Goal: Use online tool/utility: Utilize a website feature to perform a specific function

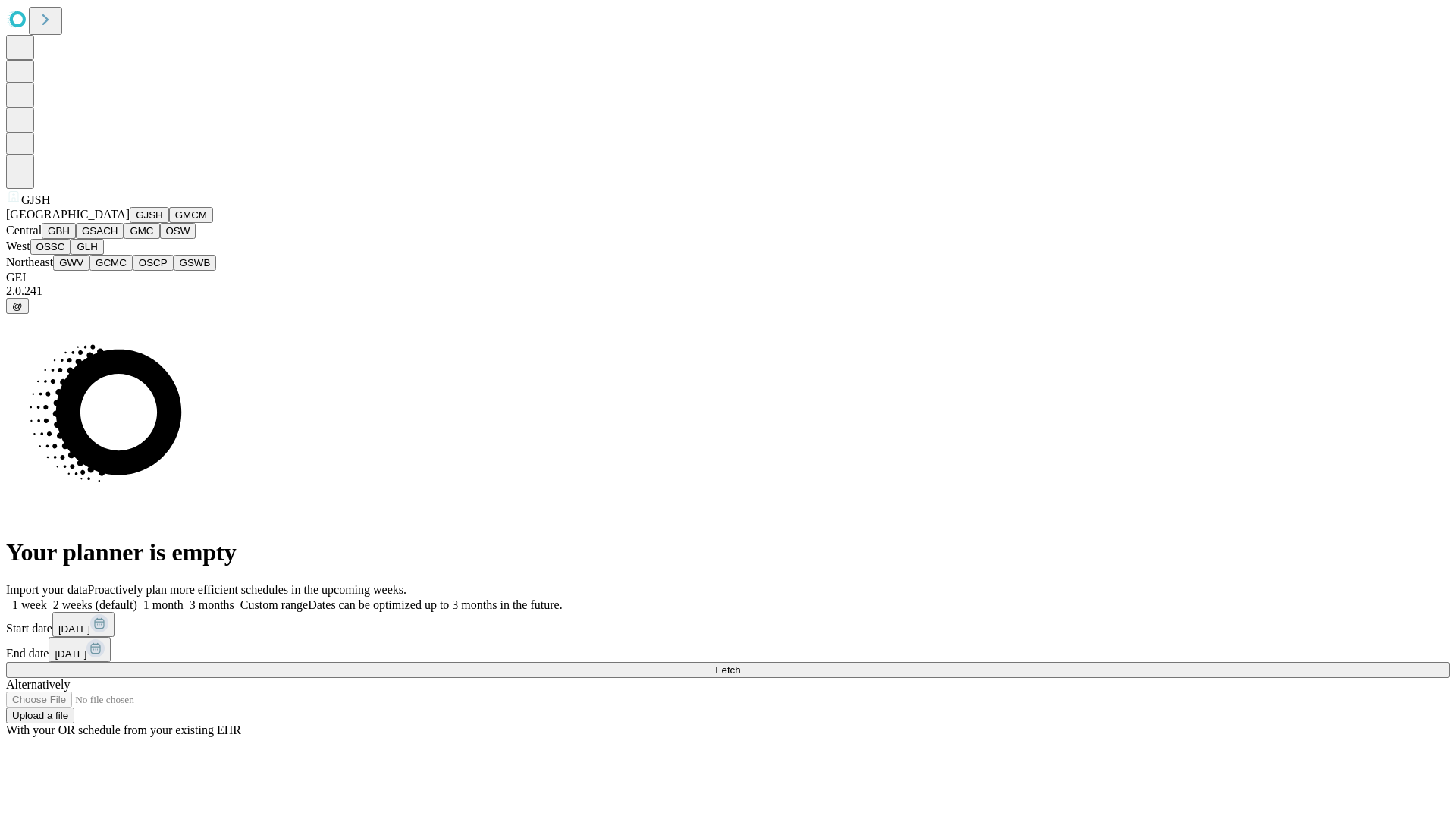
click at [129, 223] on button "GJSH" at bounding box center [149, 214] width 40 height 15
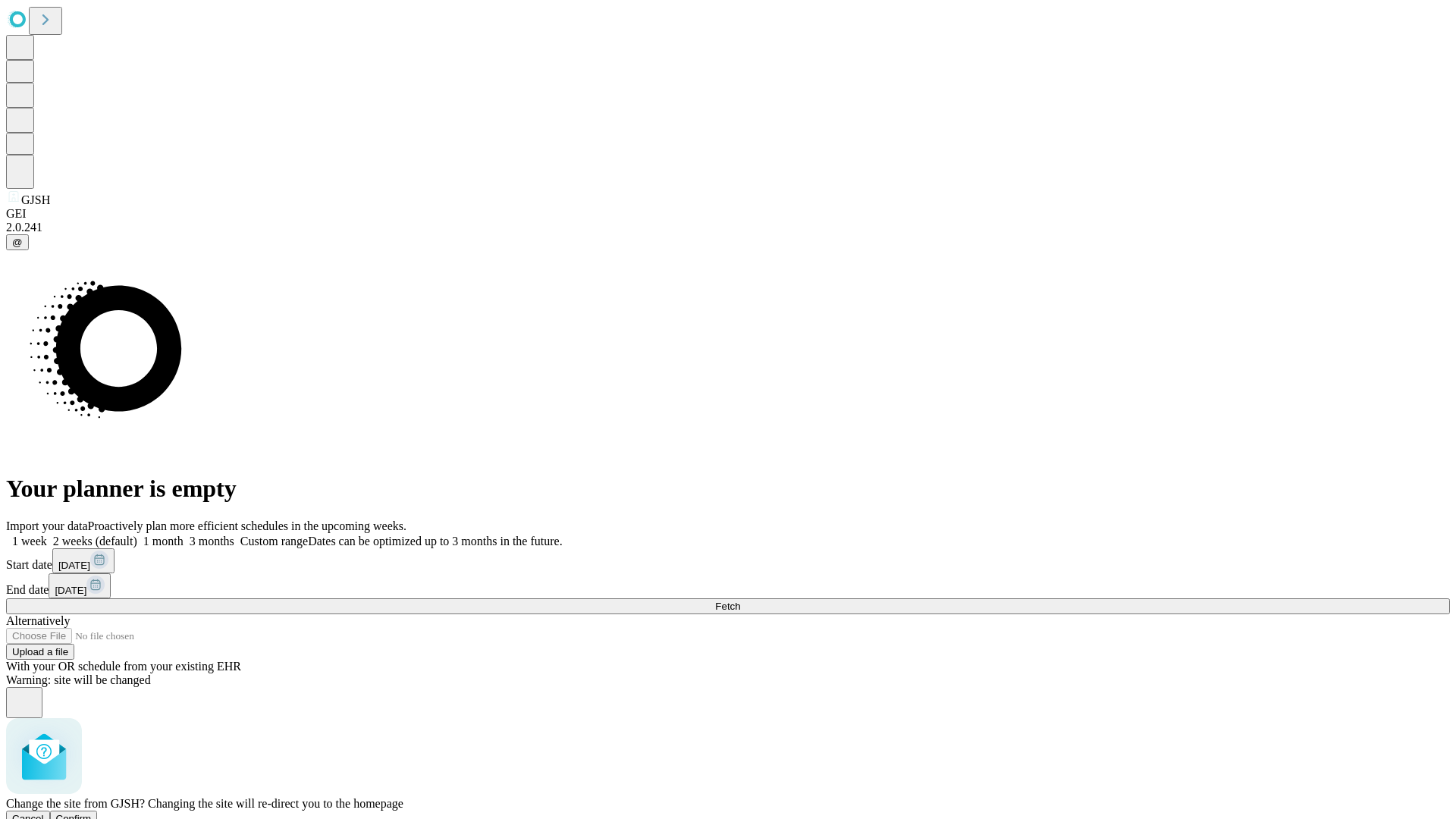
click at [92, 813] on span "Confirm" at bounding box center [73, 819] width 36 height 12
click at [184, 535] on label "1 month" at bounding box center [160, 541] width 46 height 13
click at [740, 601] on span "Fetch" at bounding box center [728, 607] width 25 height 12
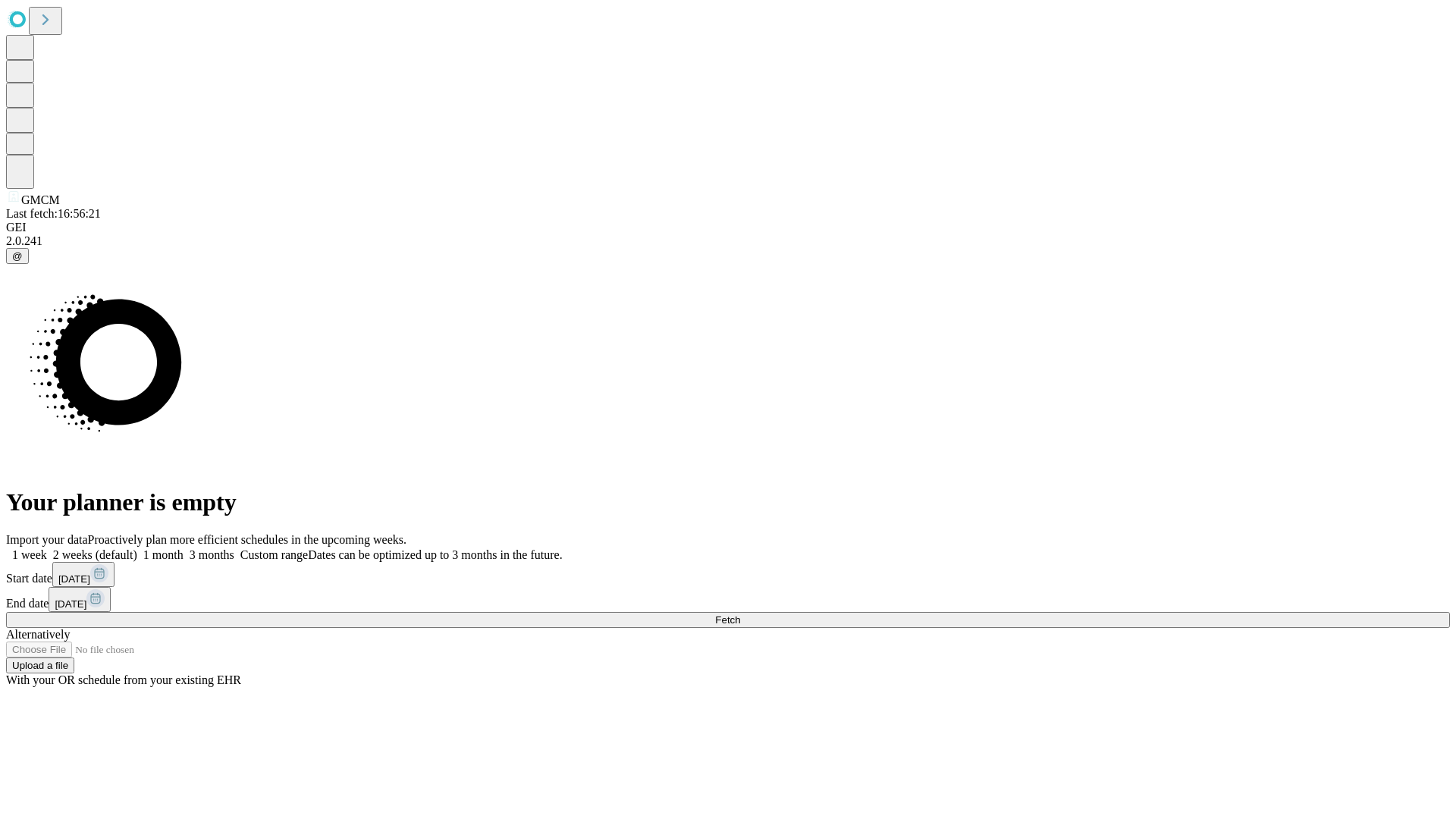
click at [184, 549] on label "1 month" at bounding box center [160, 554] width 46 height 13
click at [740, 614] on span "Fetch" at bounding box center [728, 620] width 25 height 12
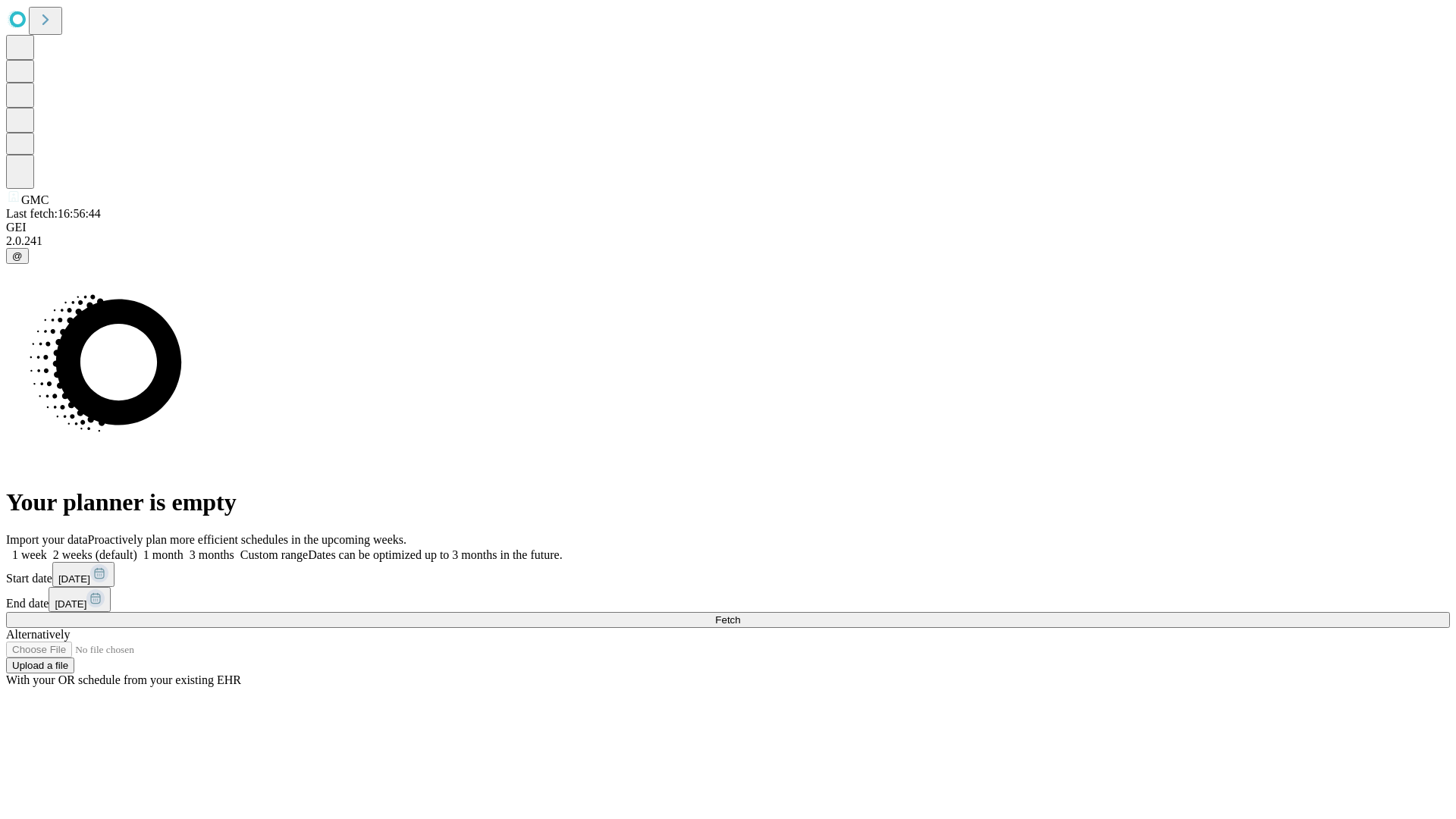
click at [184, 549] on label "1 month" at bounding box center [160, 554] width 46 height 13
click at [740, 614] on span "Fetch" at bounding box center [728, 620] width 25 height 12
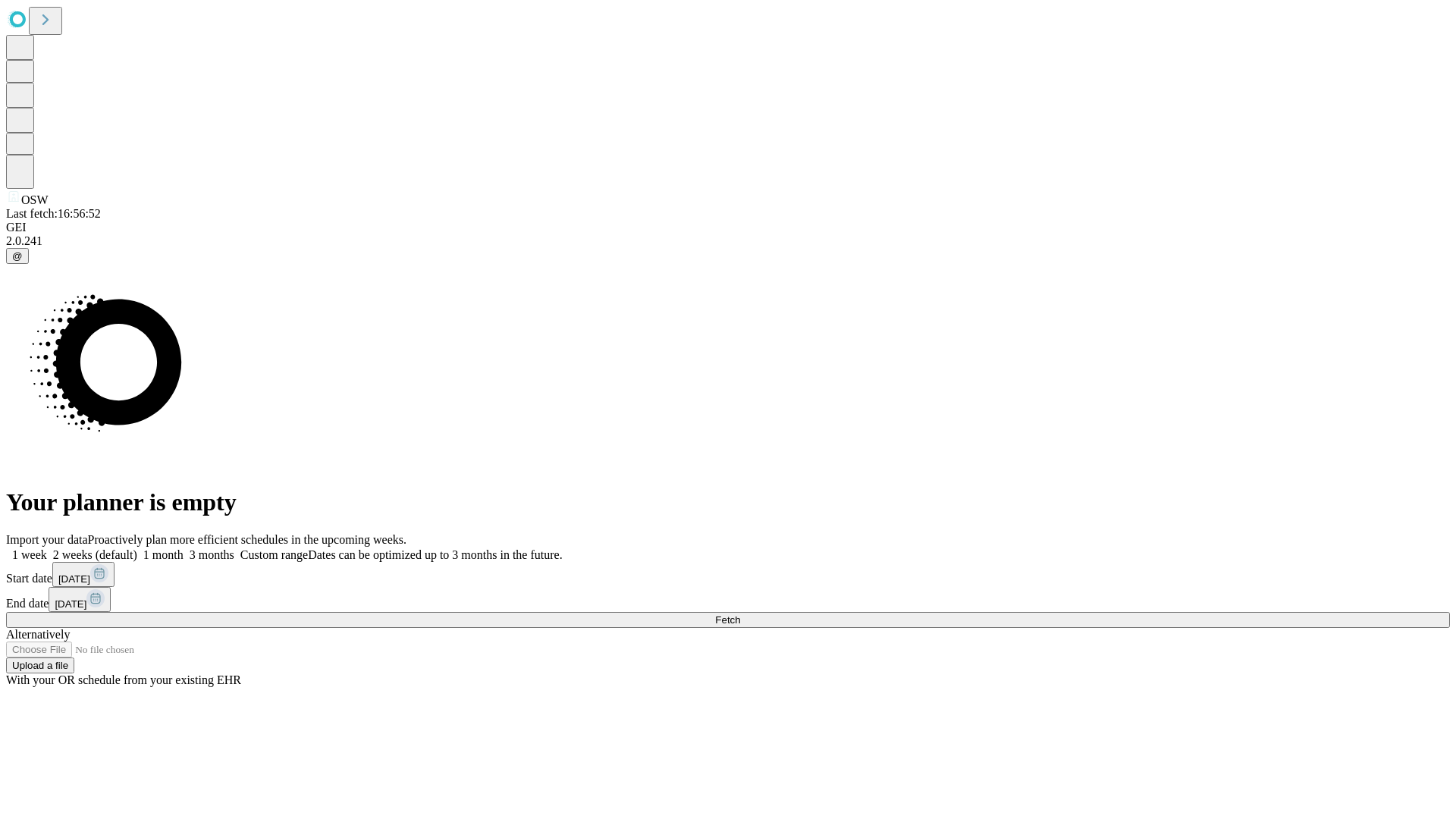
click at [184, 549] on label "1 month" at bounding box center [160, 554] width 46 height 13
click at [740, 614] on span "Fetch" at bounding box center [728, 620] width 25 height 12
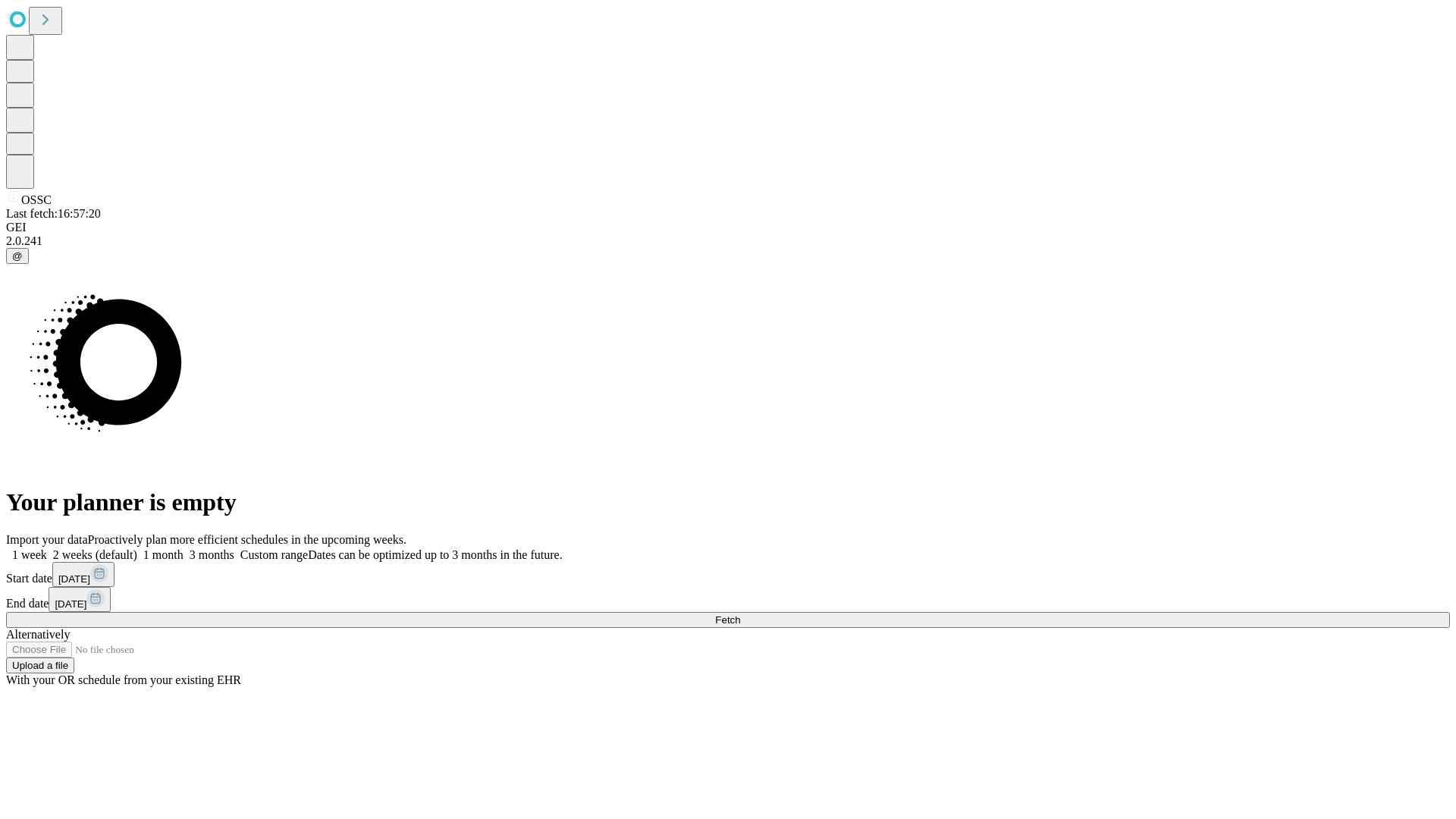
click at [184, 549] on label "1 month" at bounding box center [160, 554] width 46 height 13
click at [740, 614] on span "Fetch" at bounding box center [728, 620] width 25 height 12
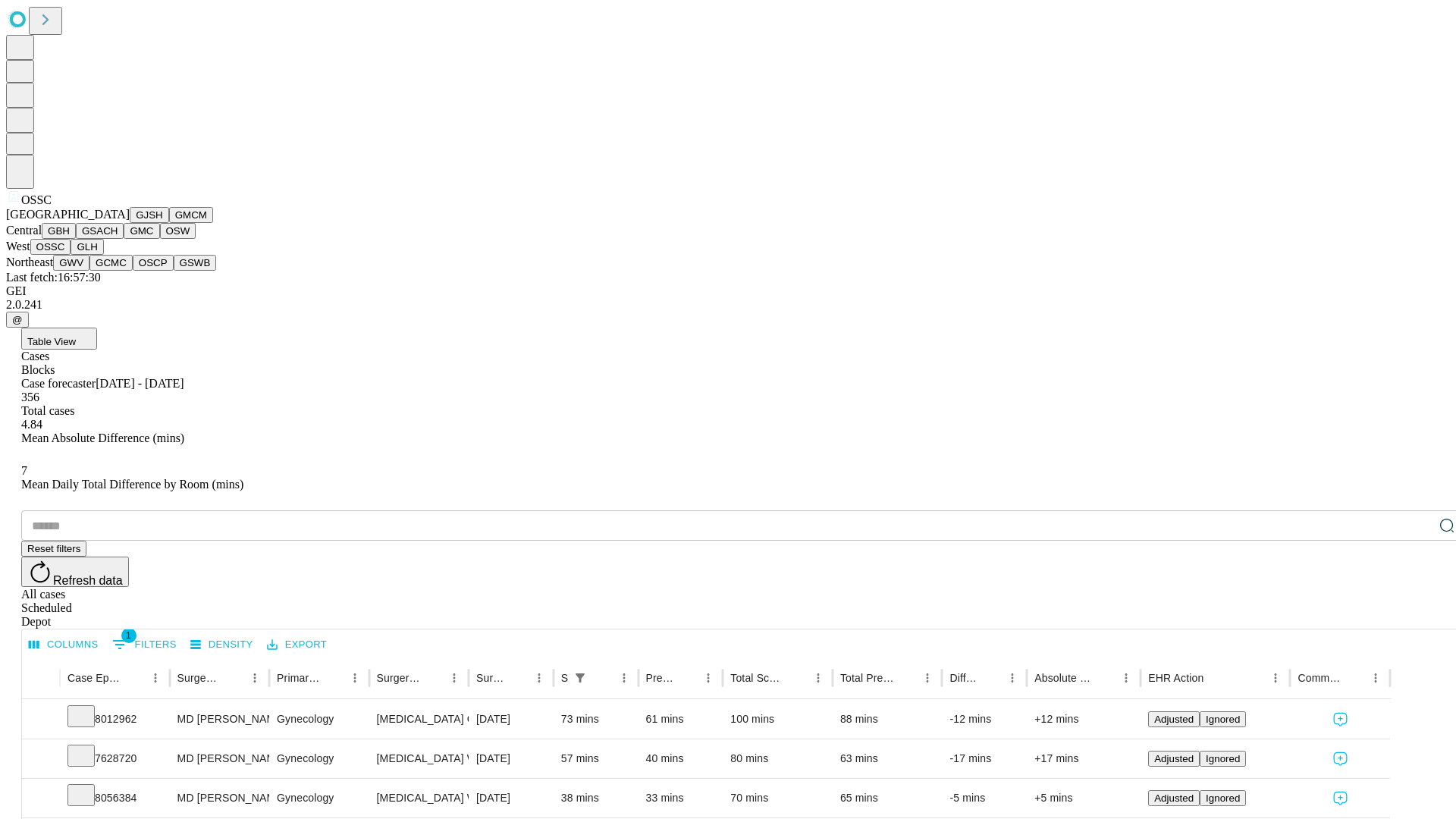
click at [103, 255] on button "GLH" at bounding box center [87, 246] width 33 height 15
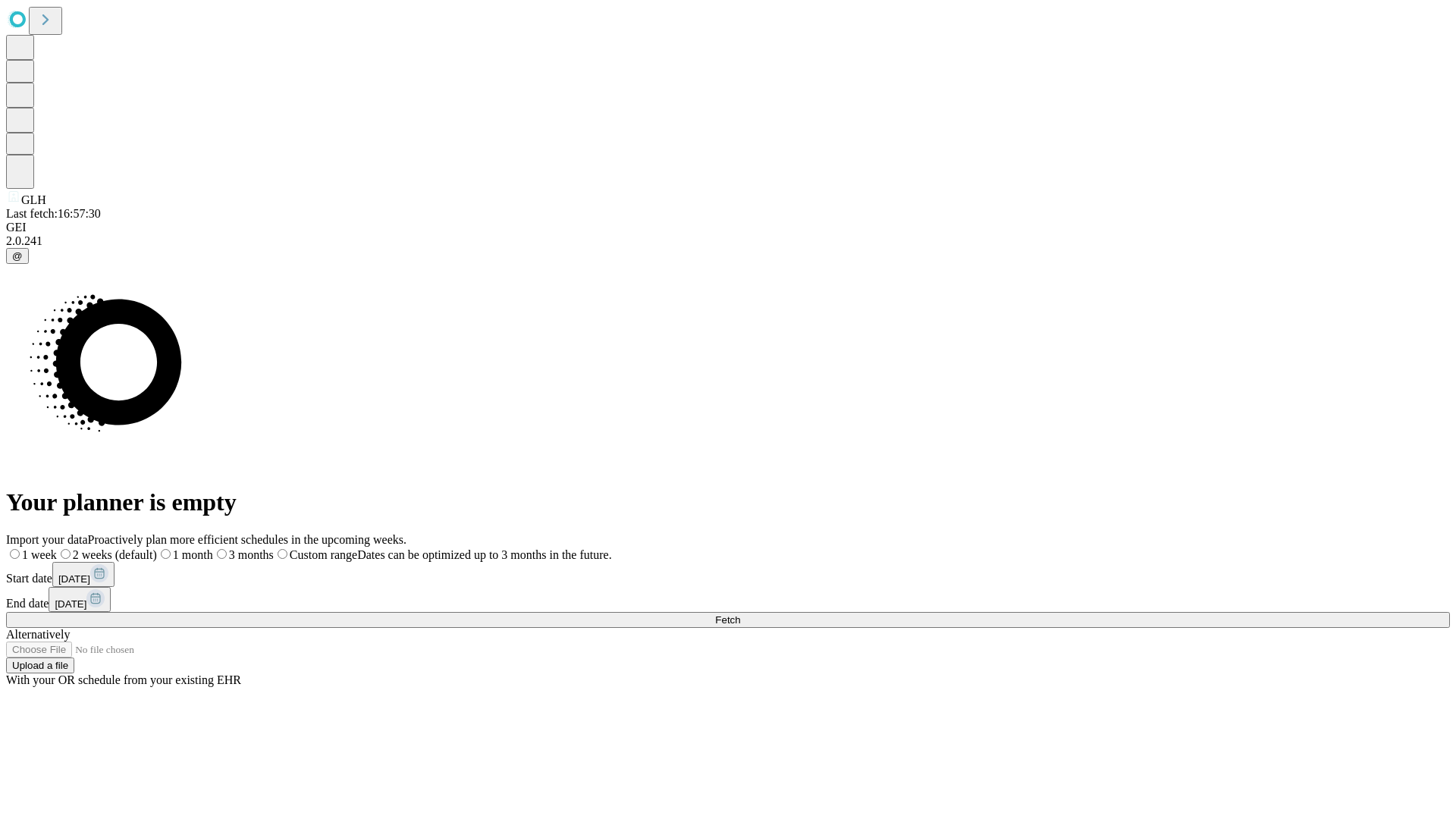
click at [214, 549] on label "1 month" at bounding box center [186, 554] width 56 height 13
click at [740, 614] on span "Fetch" at bounding box center [728, 620] width 25 height 12
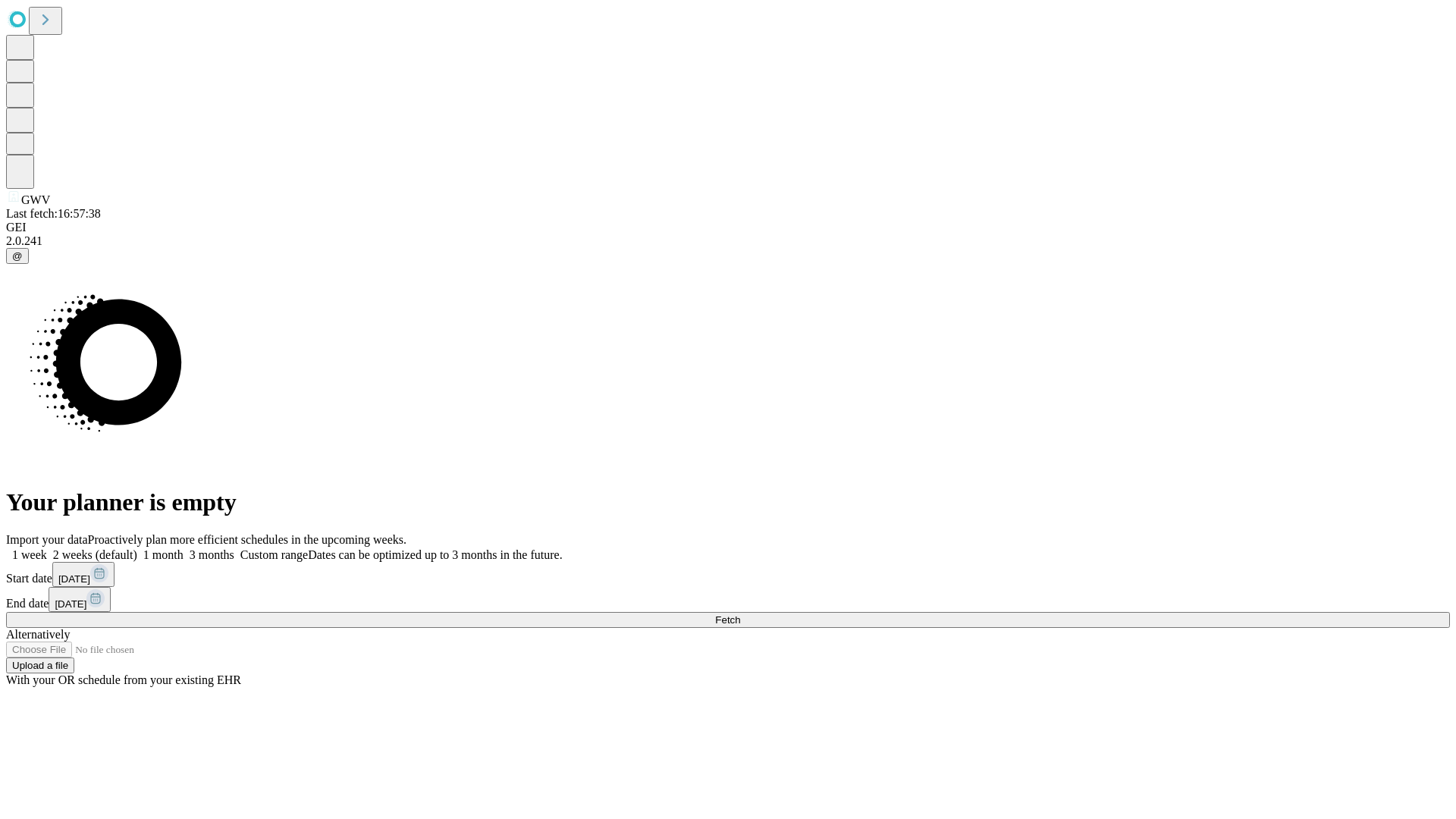
click at [184, 549] on label "1 month" at bounding box center [160, 554] width 46 height 13
click at [740, 614] on span "Fetch" at bounding box center [728, 620] width 25 height 12
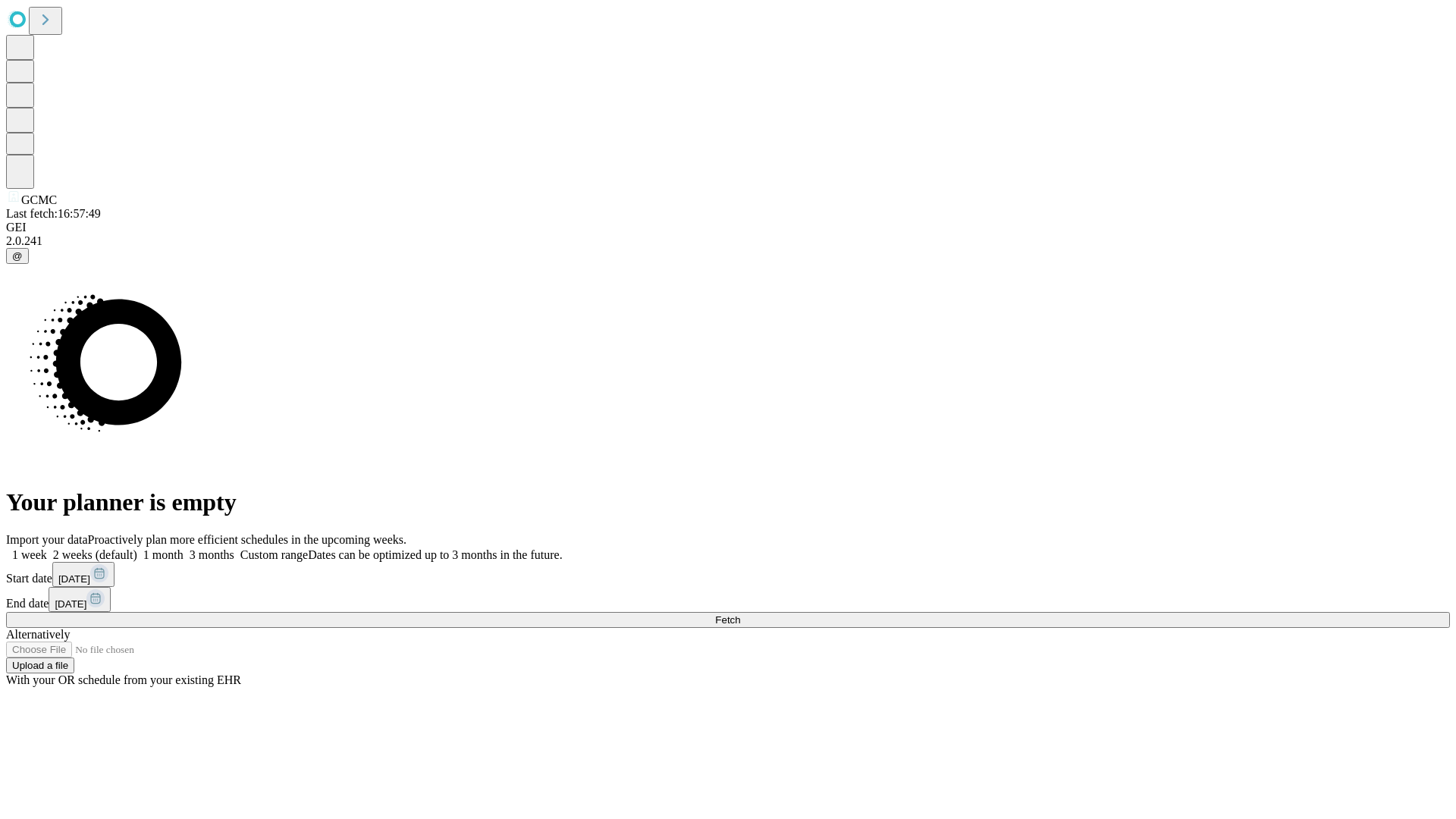
click at [184, 549] on label "1 month" at bounding box center [160, 554] width 46 height 13
click at [740, 614] on span "Fetch" at bounding box center [728, 620] width 25 height 12
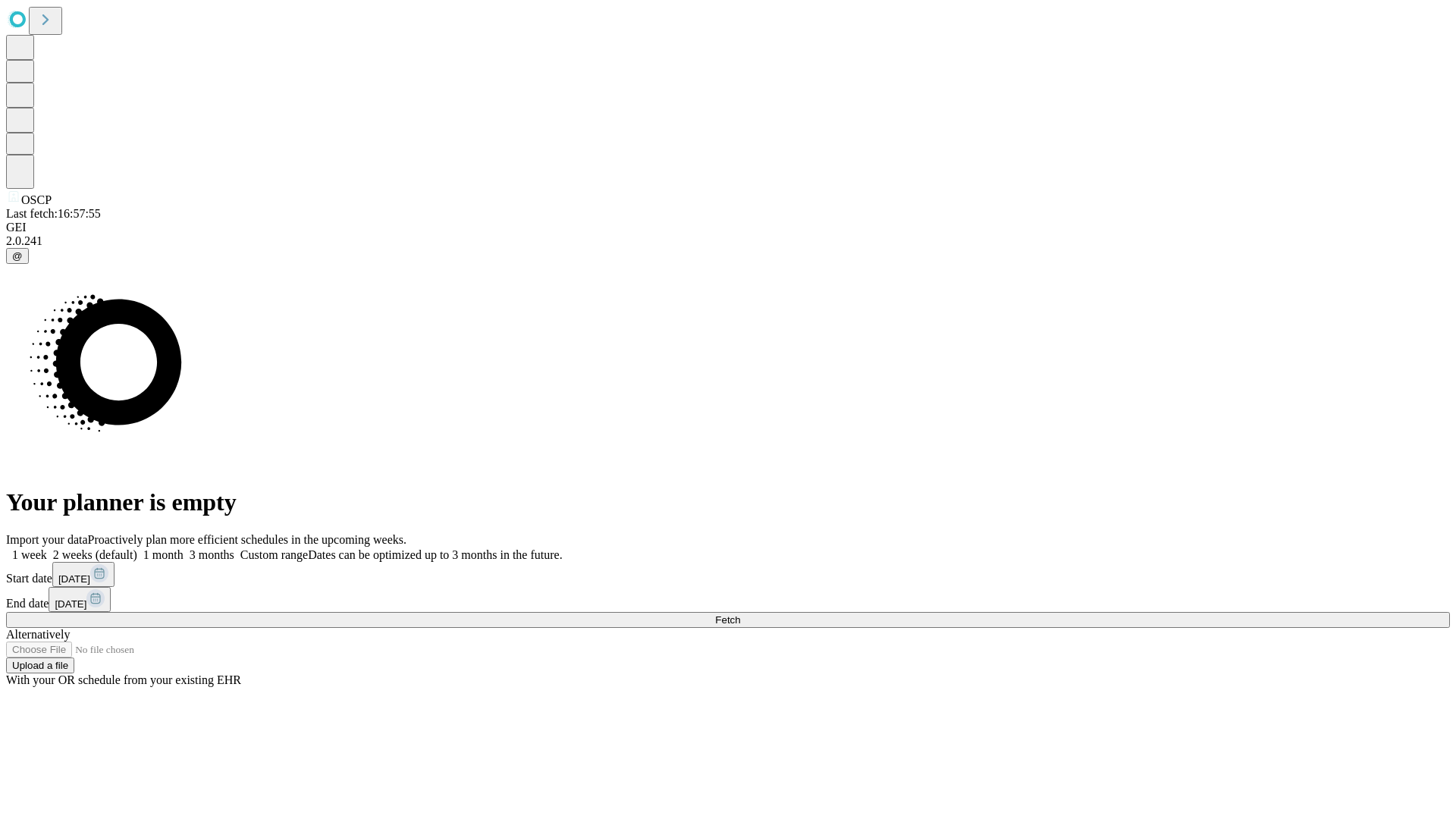
click at [740, 614] on span "Fetch" at bounding box center [728, 620] width 25 height 12
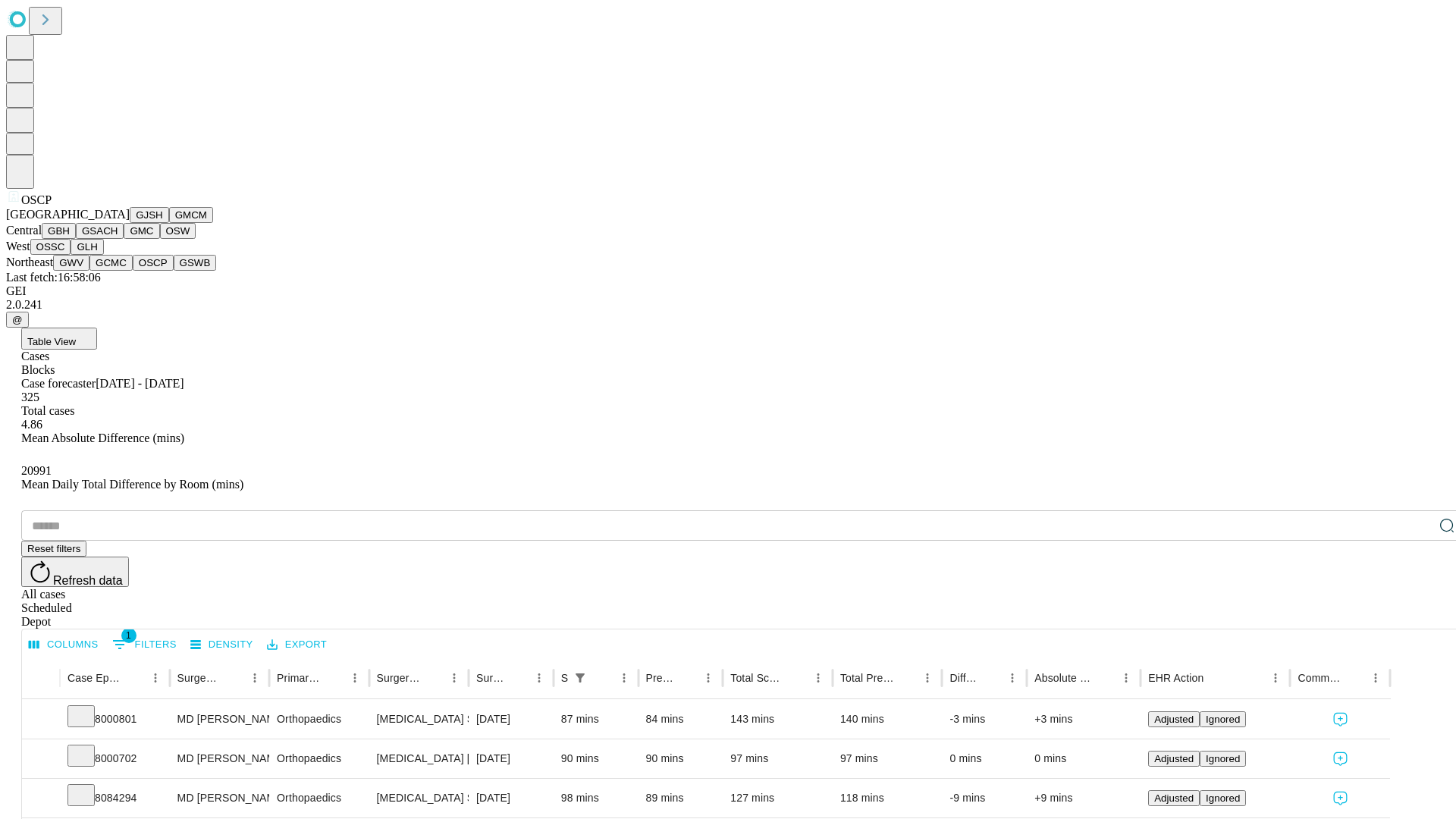
click at [174, 270] on button "GSWB" at bounding box center [195, 263] width 43 height 15
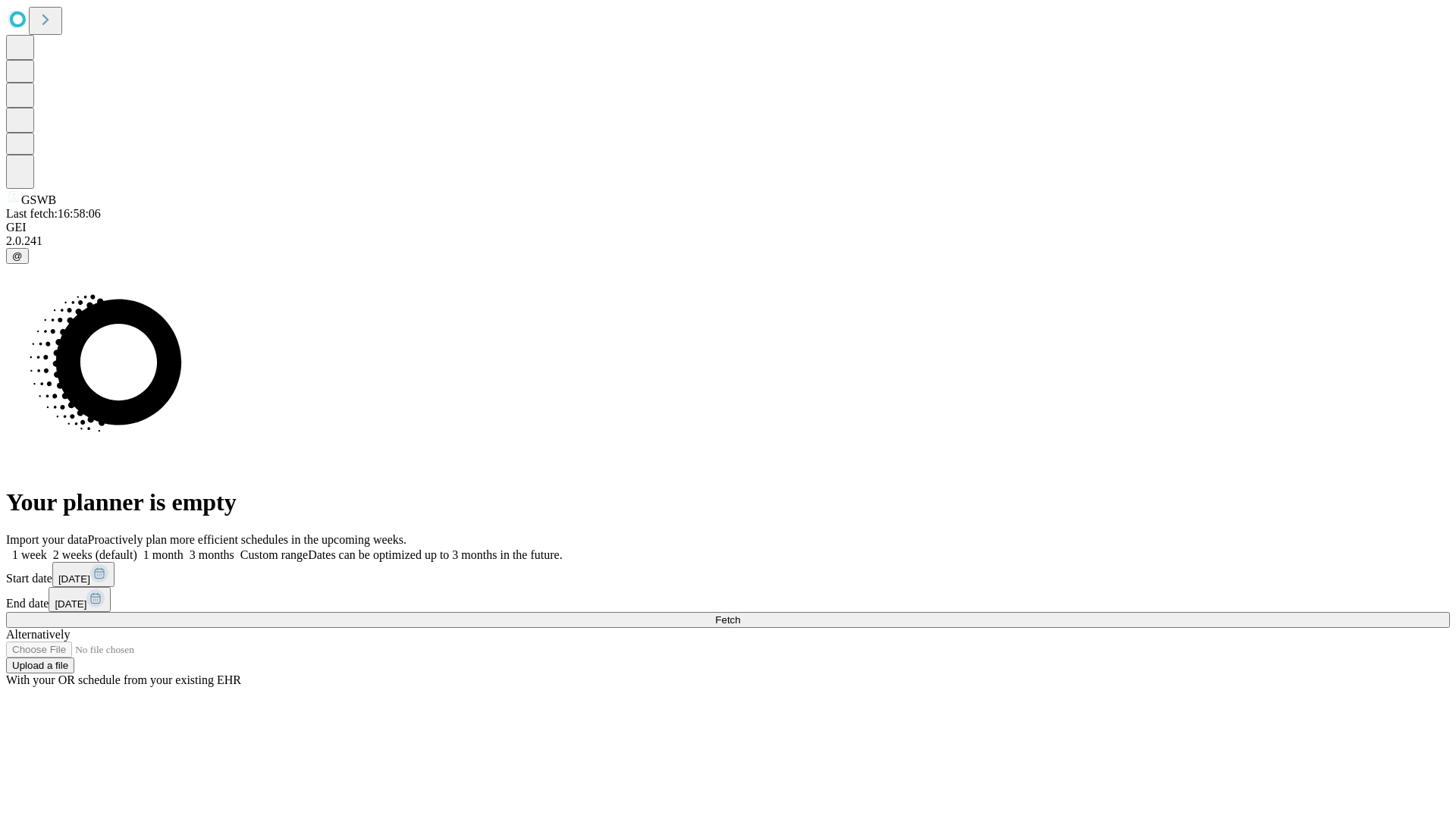
click at [740, 614] on span "Fetch" at bounding box center [728, 620] width 25 height 12
